Goal: Task Accomplishment & Management: Use online tool/utility

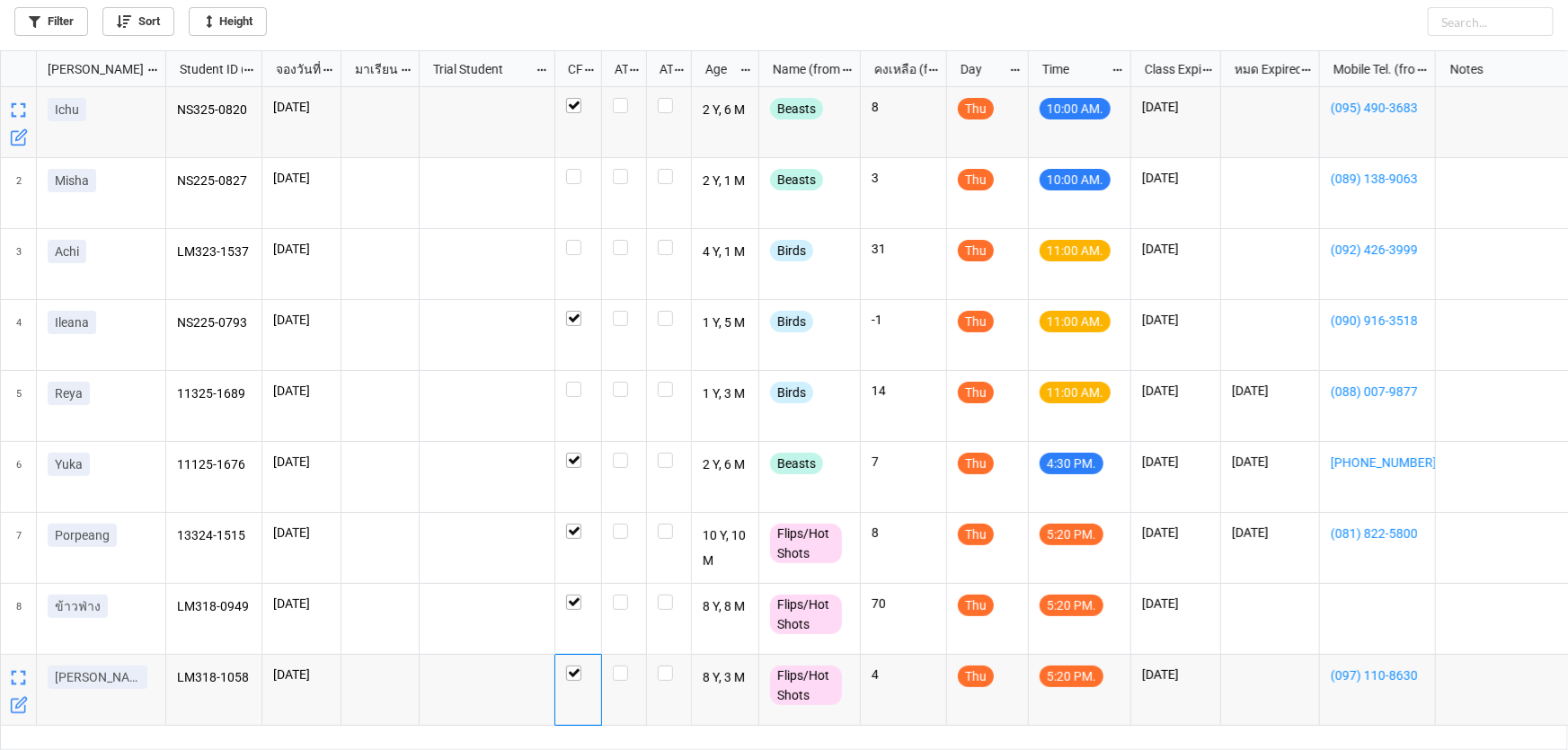
scroll to position [690, 1557]
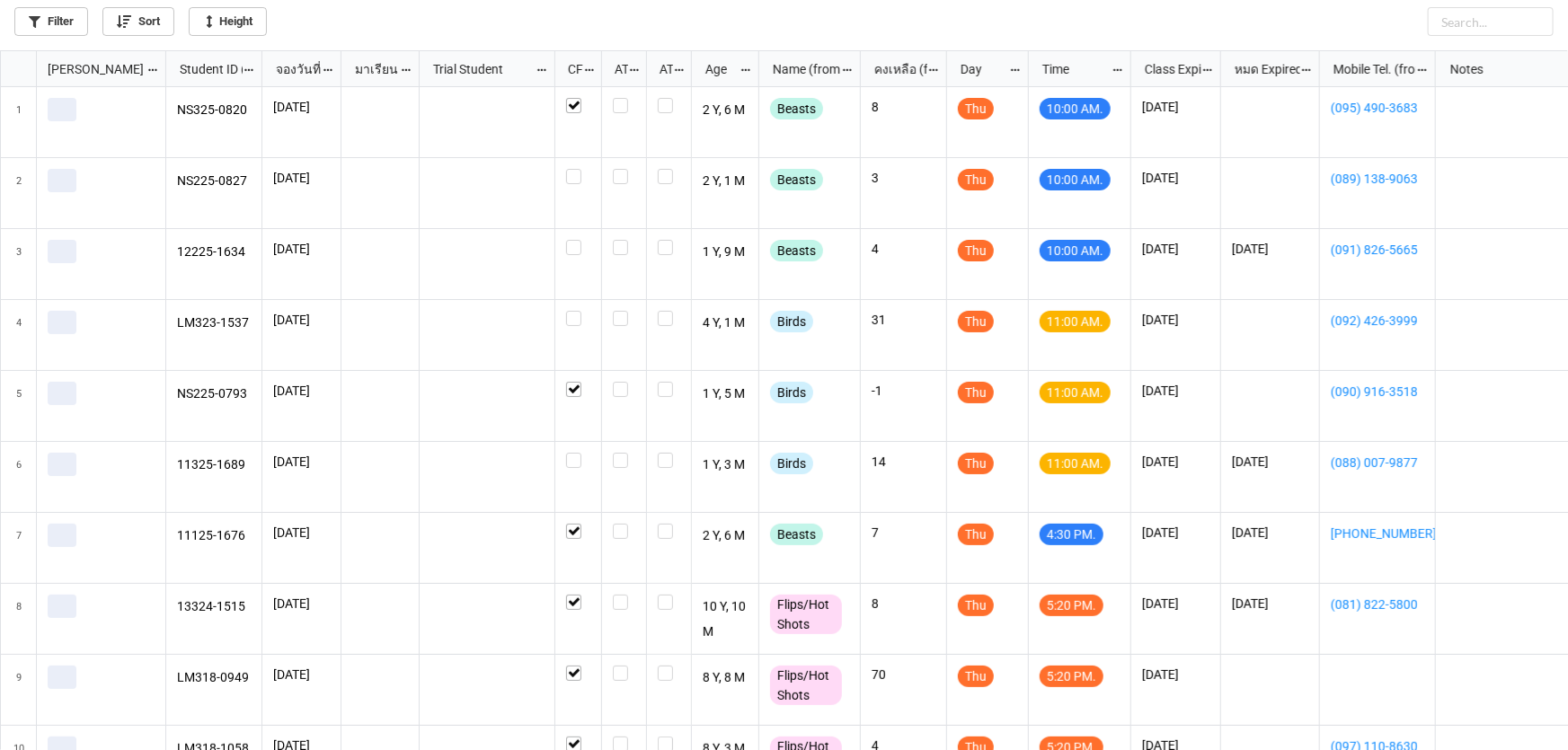
scroll to position [690, 1557]
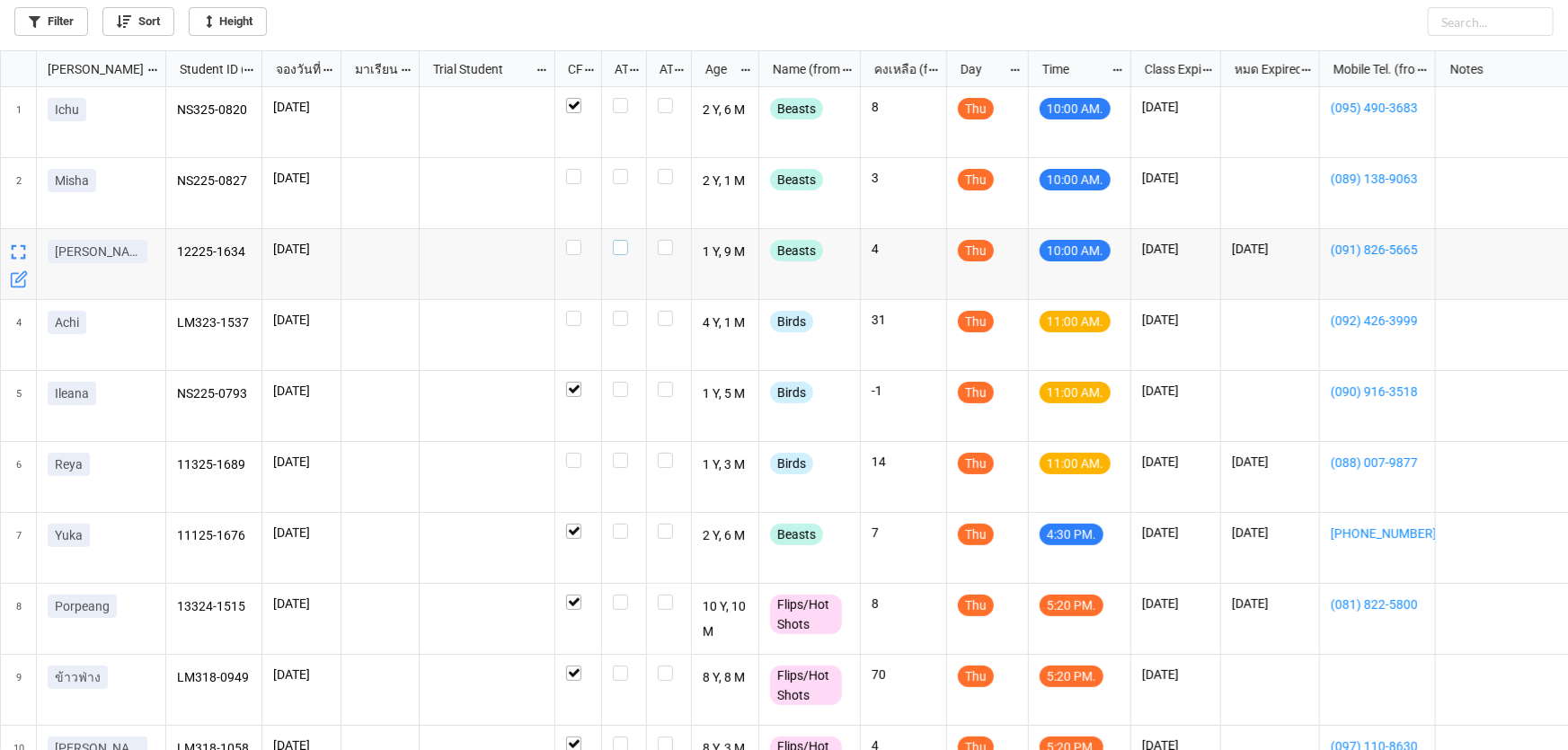
click at [620, 240] on label "grid" at bounding box center [624, 240] width 22 height 0
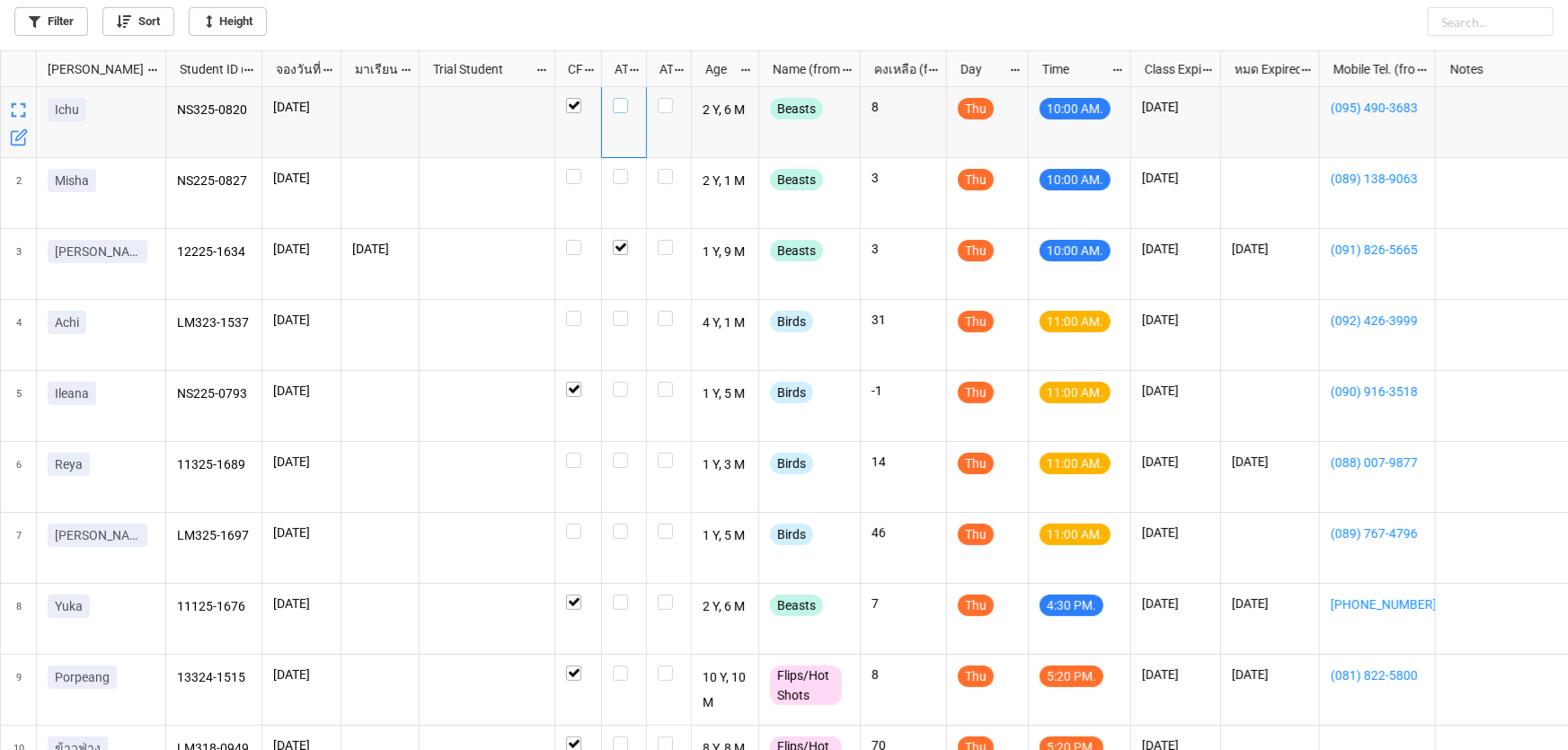
click at [618, 98] on label "grid" at bounding box center [624, 98] width 22 height 0
checkbox input "true"
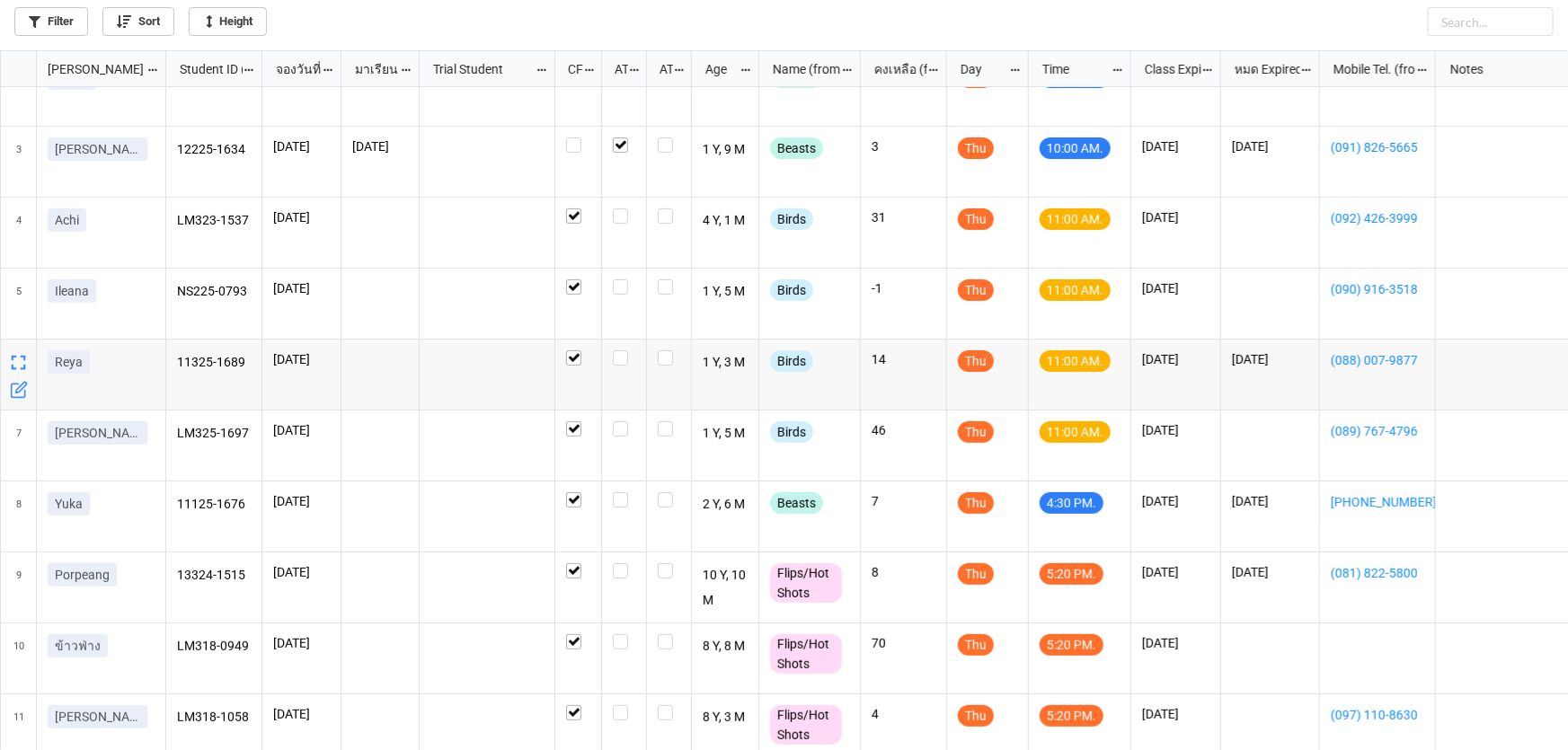
scroll to position [126, 0]
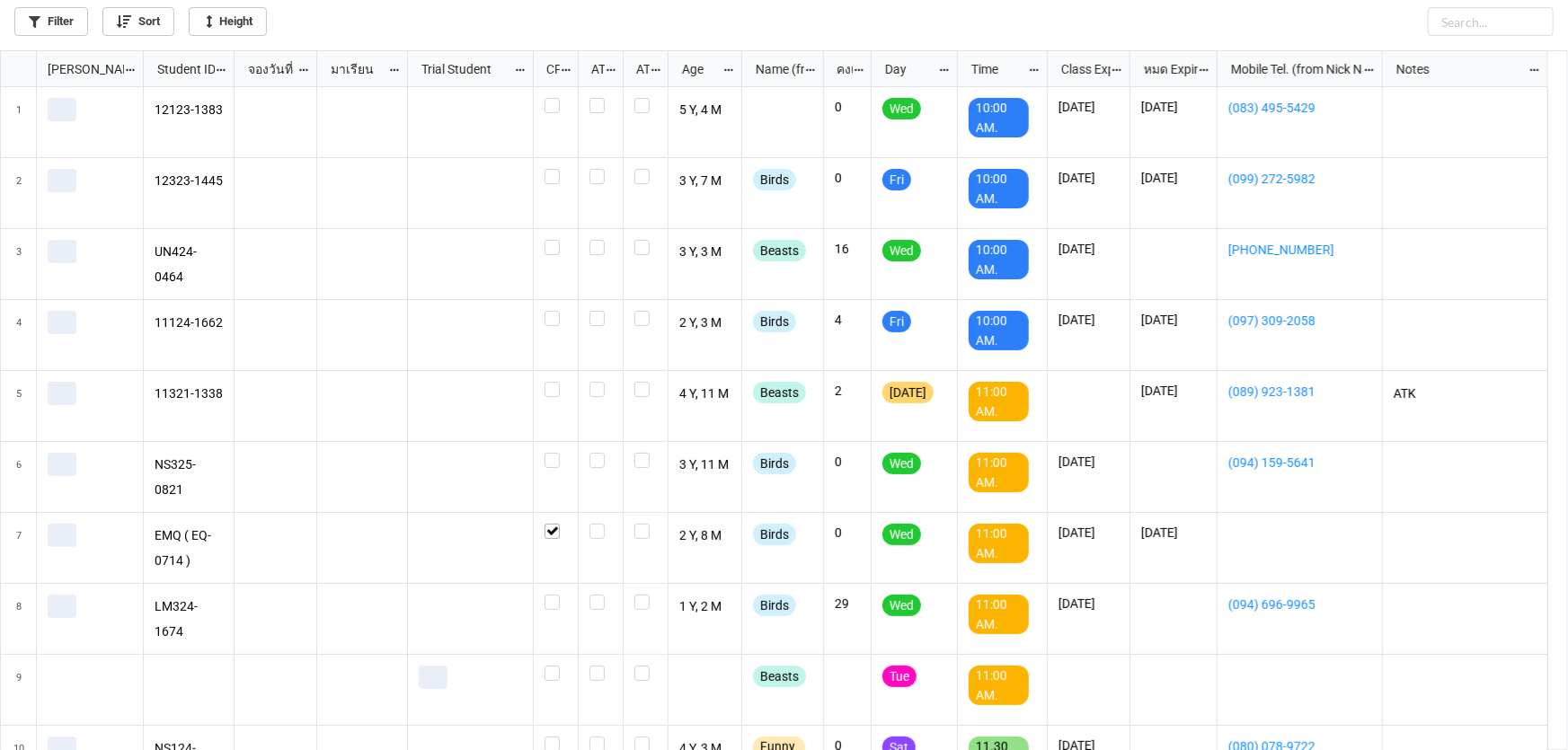
scroll to position [690, 1557]
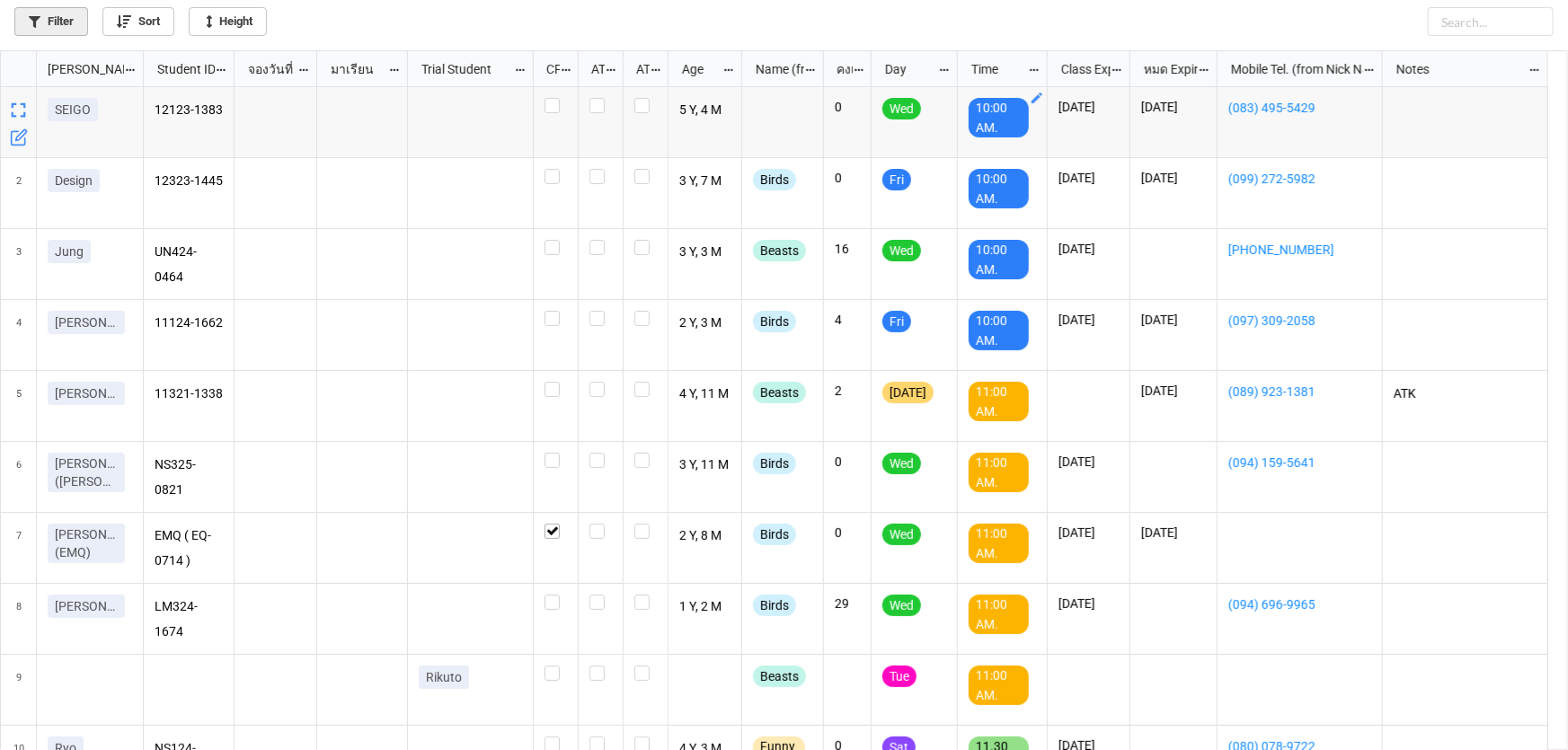
click at [70, 22] on link "Filter" at bounding box center [51, 21] width 73 height 28
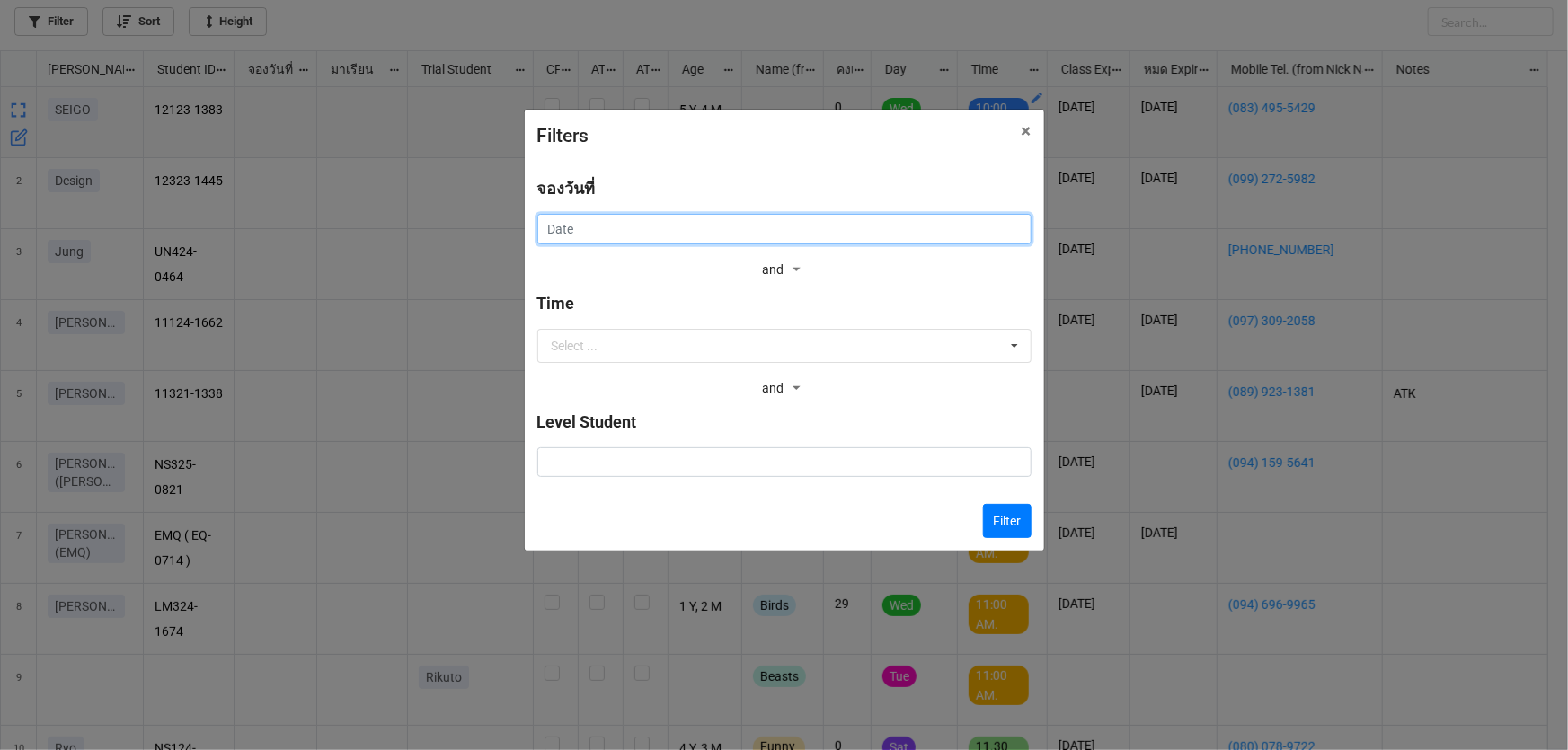
click at [668, 226] on input "text" at bounding box center [784, 229] width 494 height 30
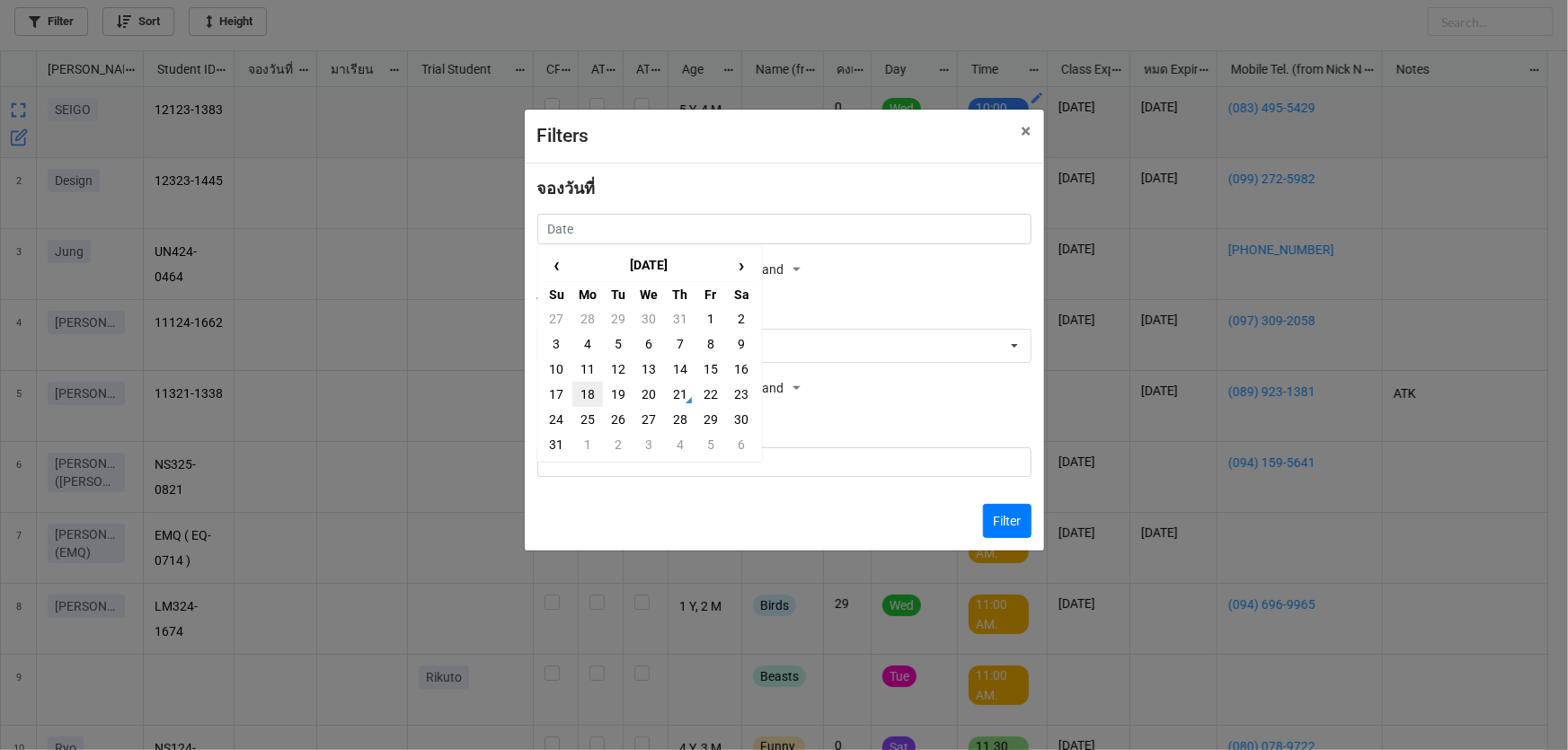
click at [588, 396] on td "18" at bounding box center [587, 395] width 30 height 25
type input "[DATE]"
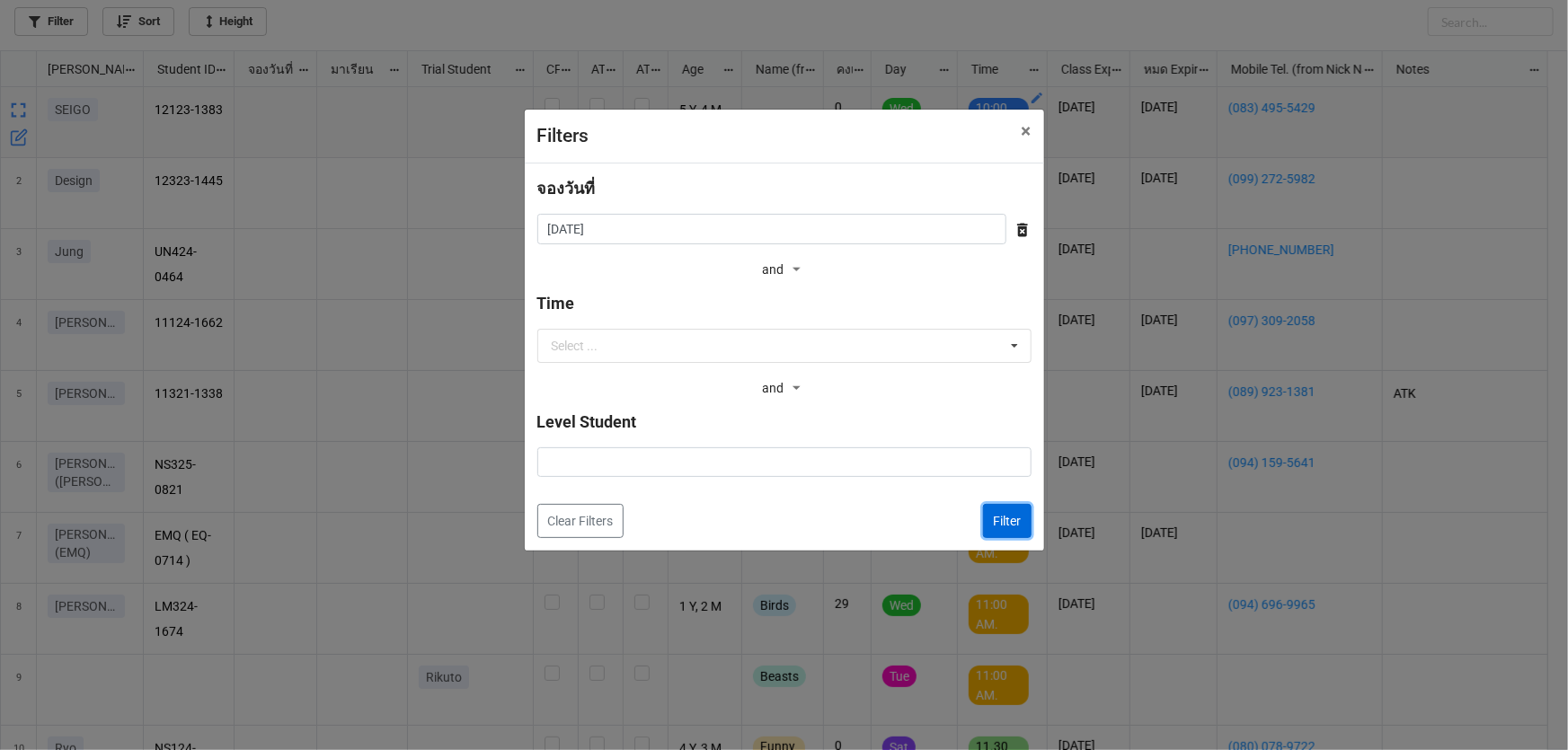
click at [1010, 517] on button "Filter" at bounding box center [1007, 521] width 49 height 34
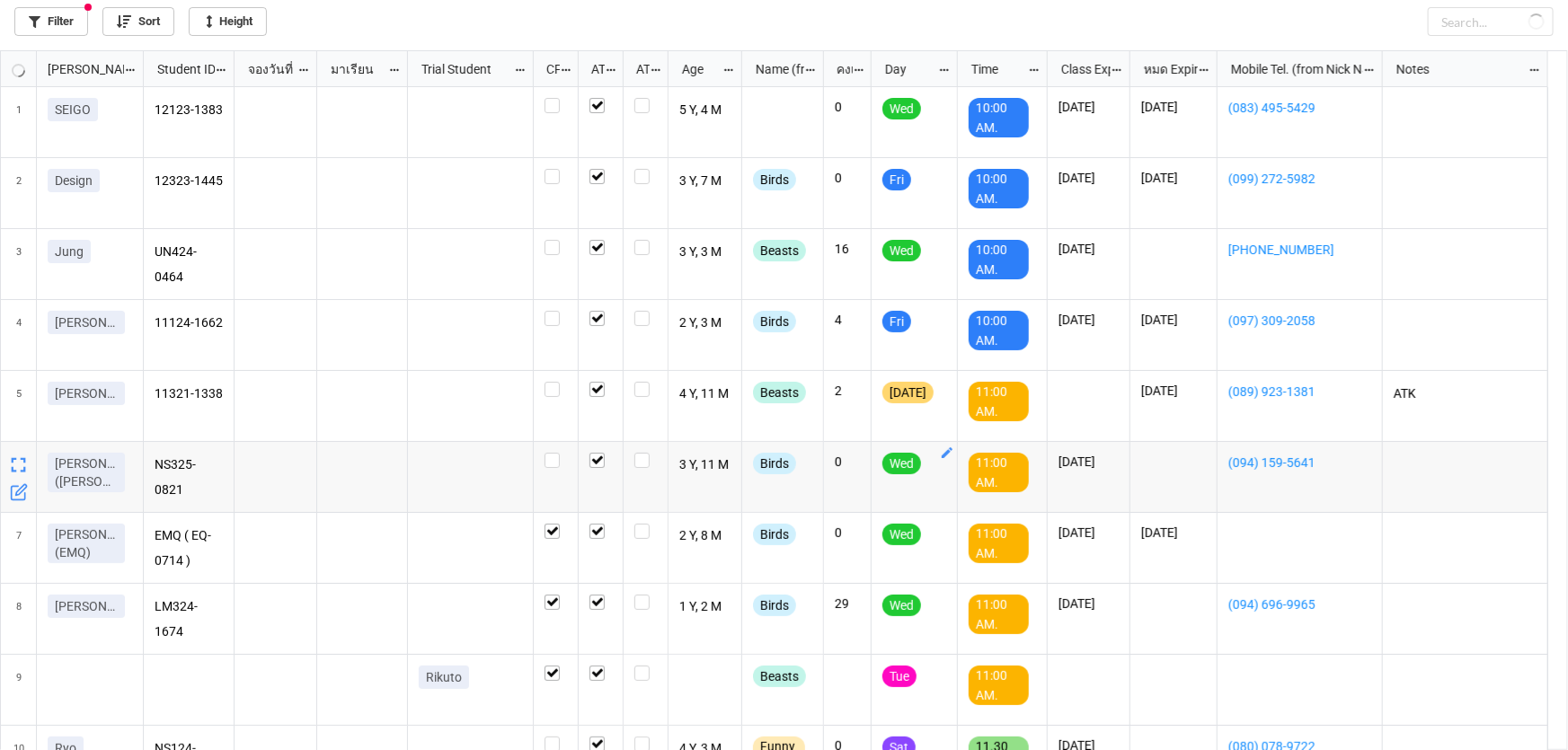
checkbox input "true"
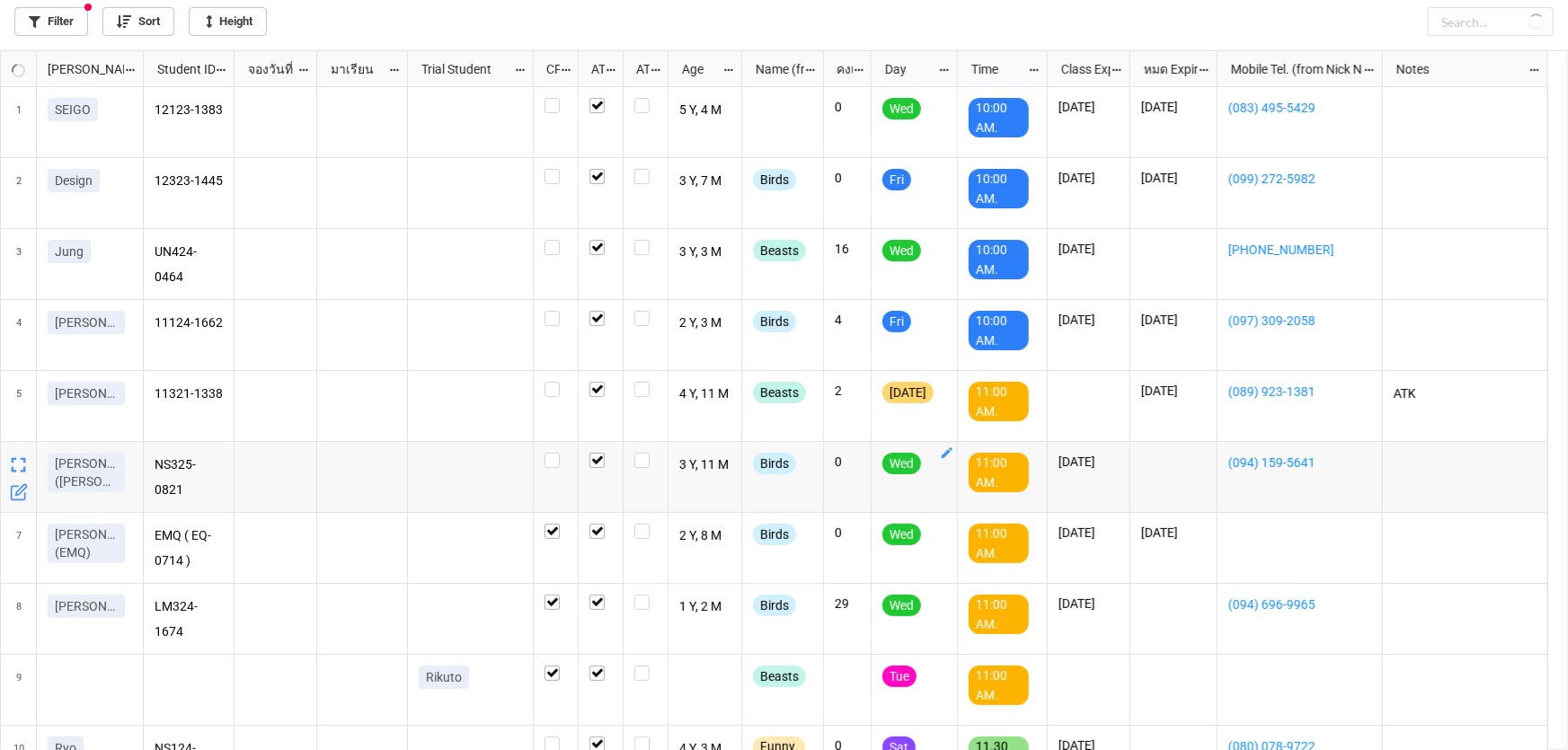
checkbox input "true"
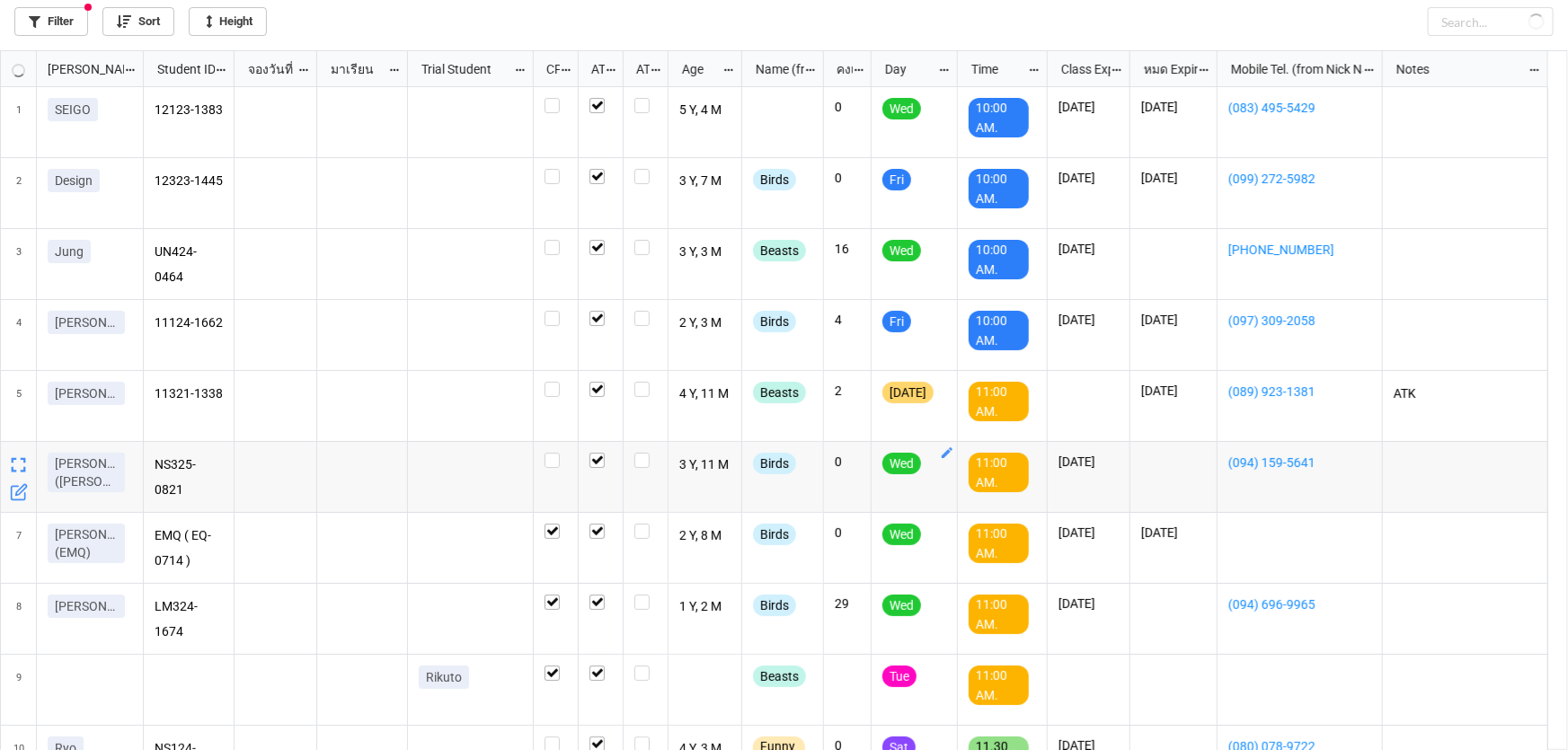
checkbox input "true"
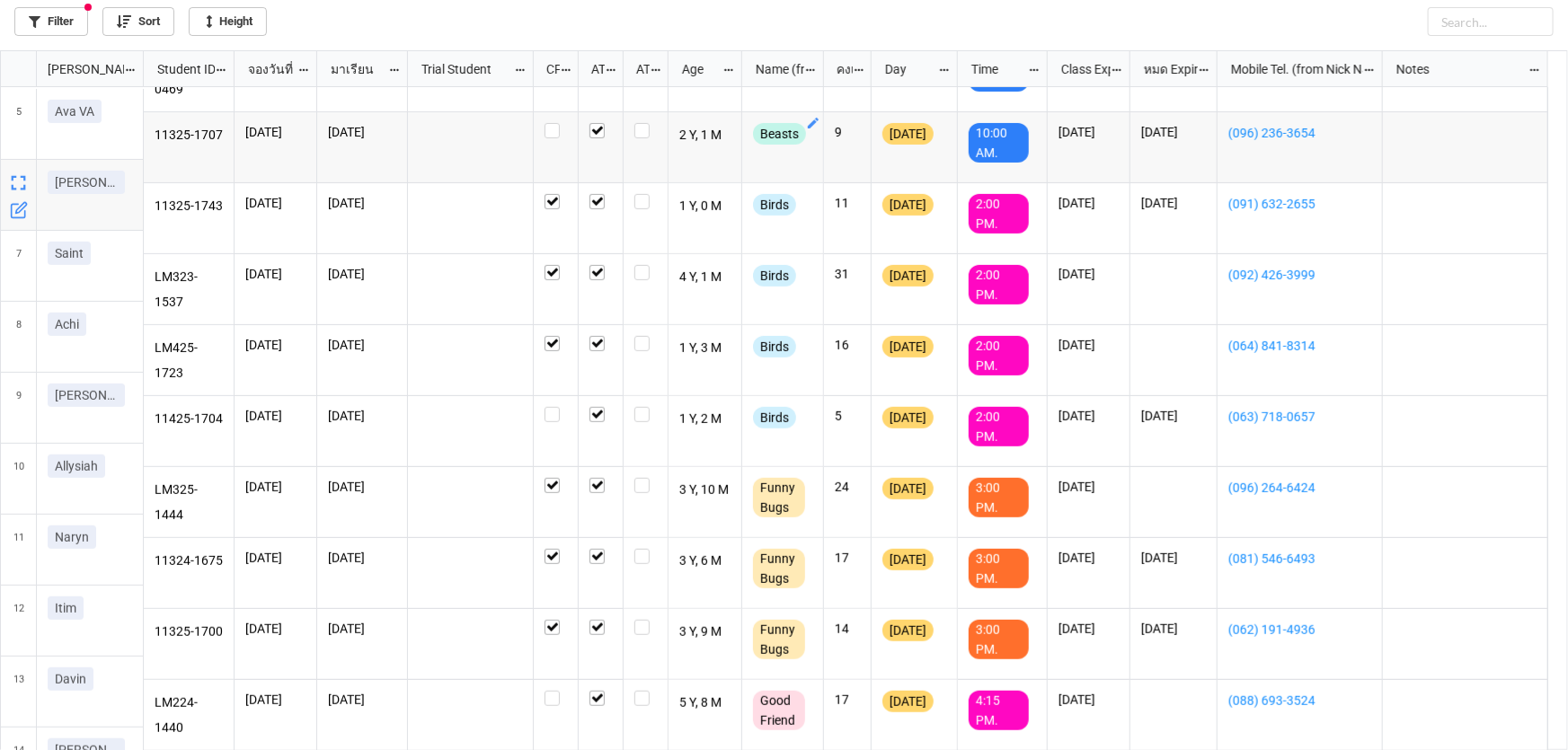
scroll to position [330, 0]
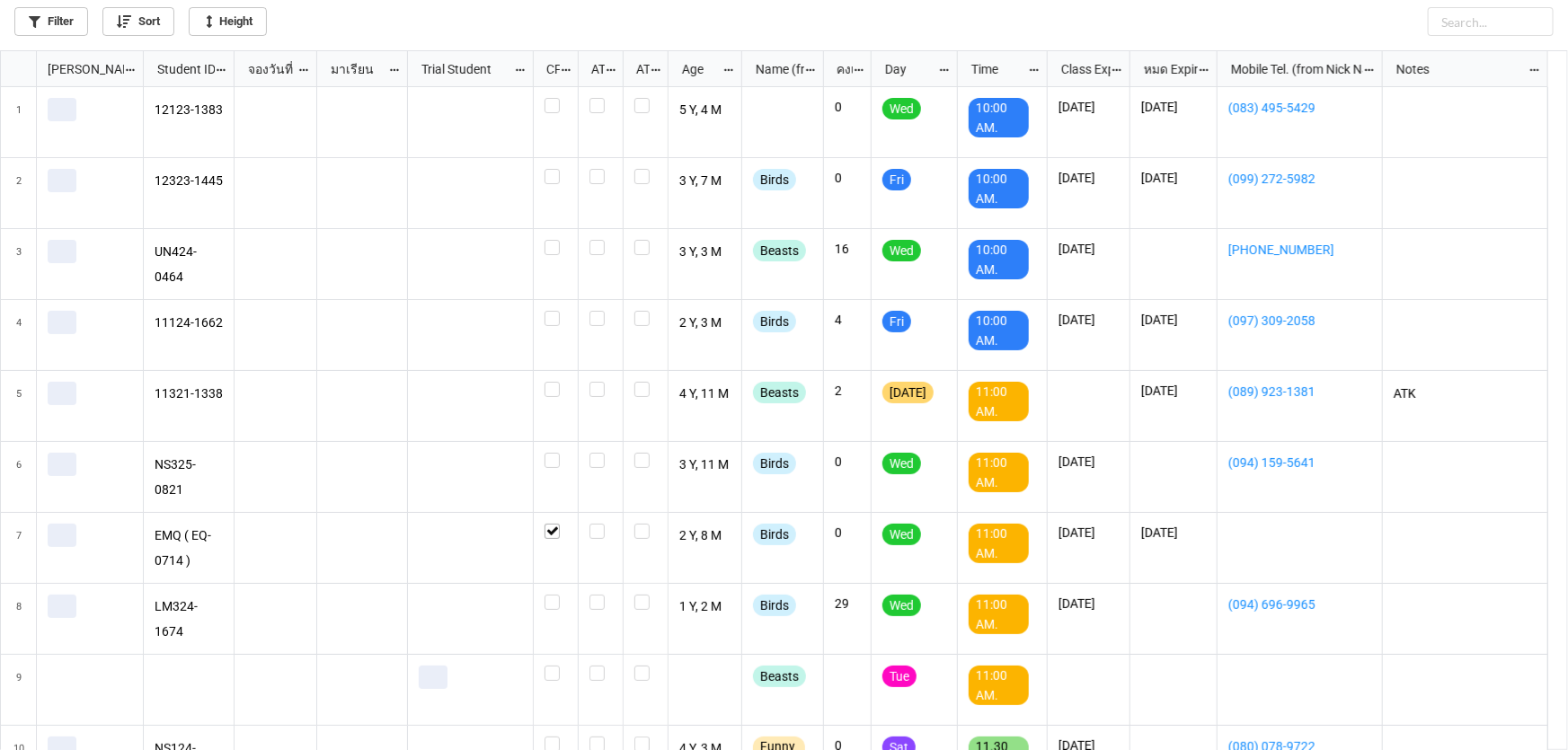
scroll to position [690, 1557]
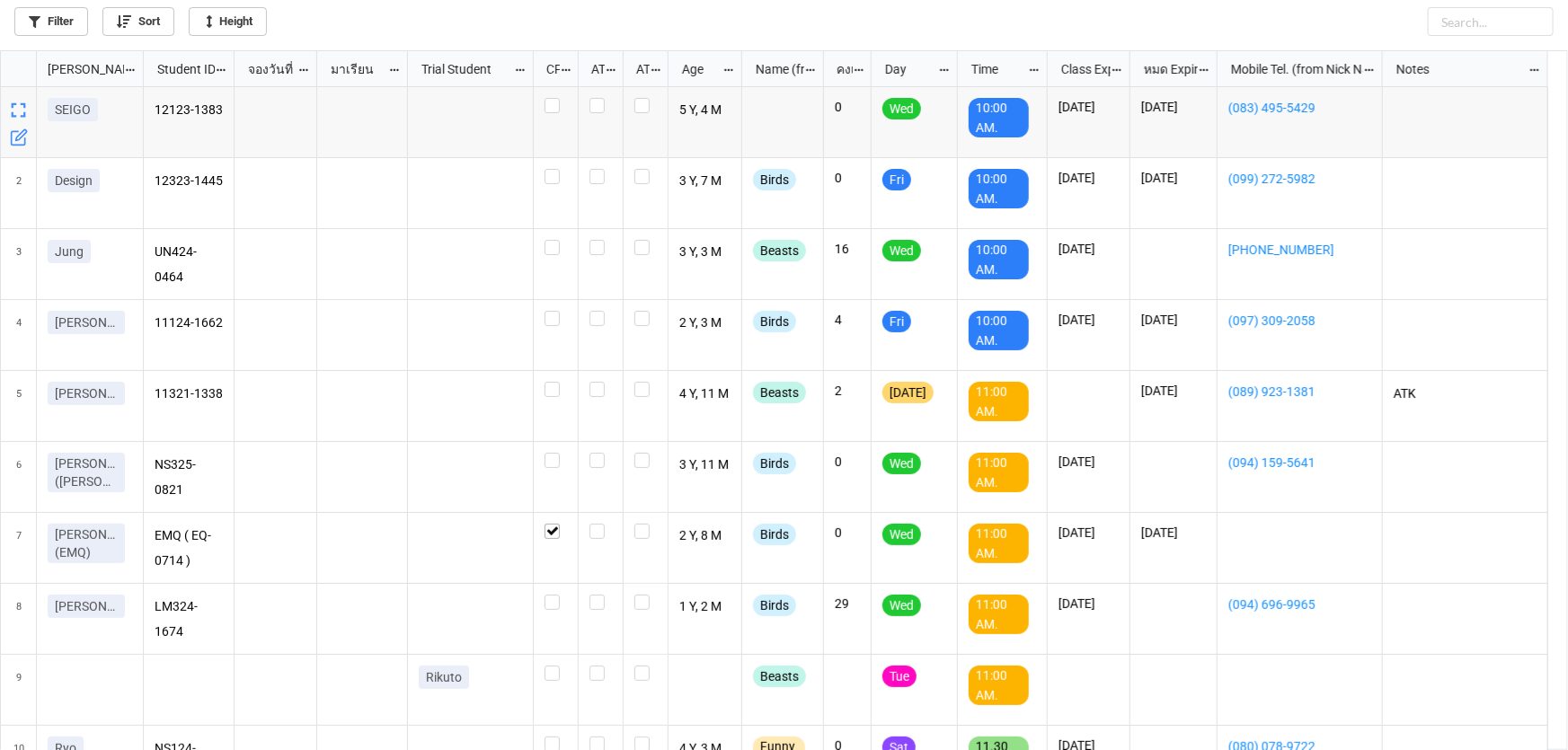
drag, startPoint x: 1078, startPoint y: 22, endPoint x: 943, endPoint y: 2, distance: 136.5
click at [1075, 22] on div "Filter Sort Height" at bounding box center [784, 18] width 1539 height 36
